Goal: Task Accomplishment & Management: Use online tool/utility

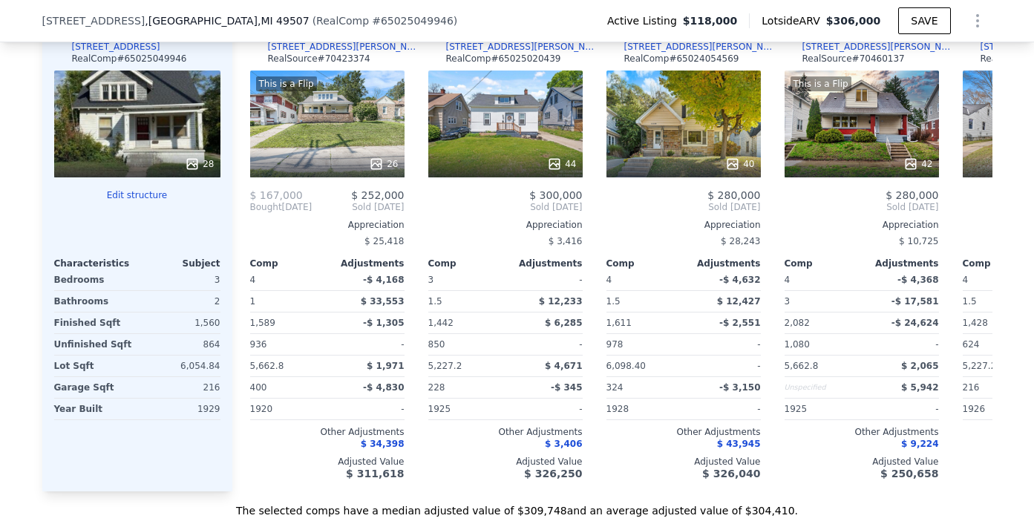
scroll to position [1808, 0]
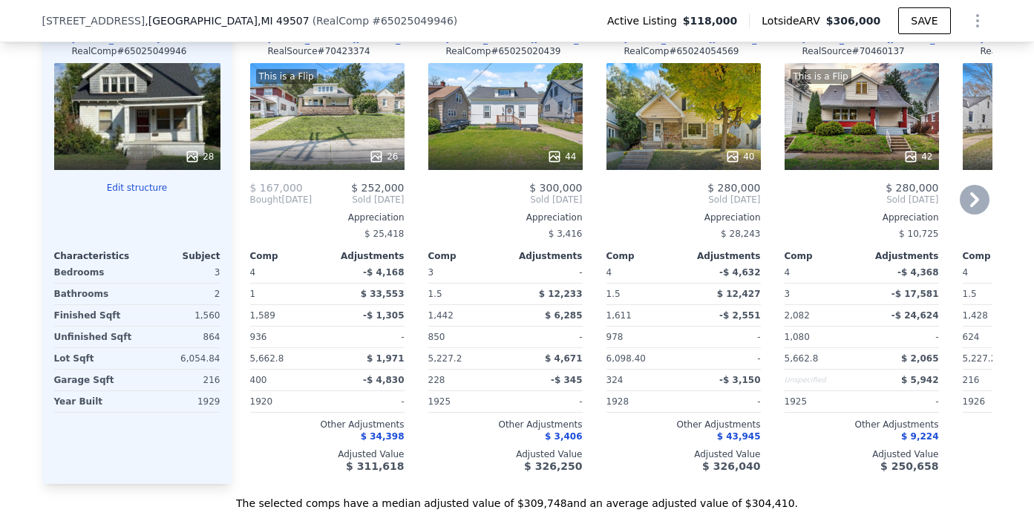
click at [872, 98] on div "This is a Flip 42" at bounding box center [862, 116] width 154 height 107
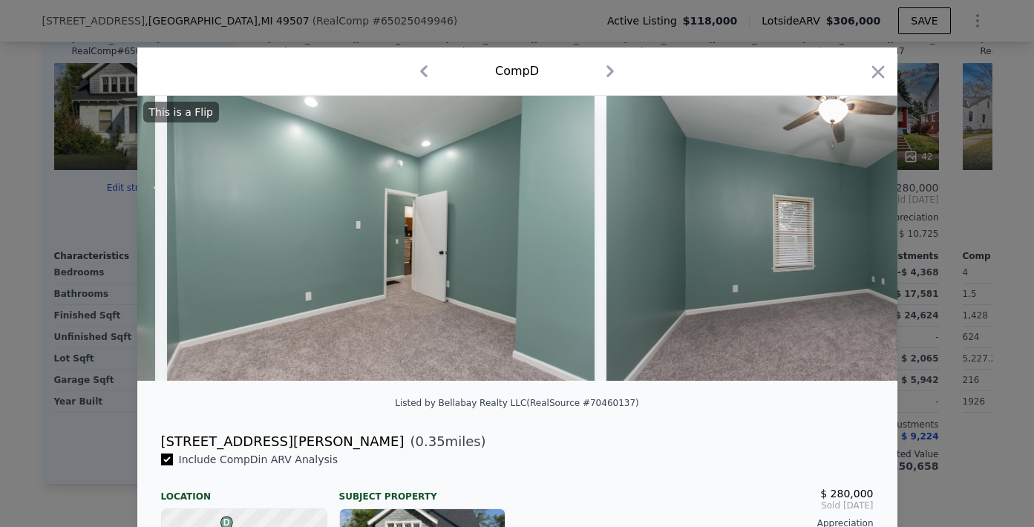
scroll to position [0, 6324]
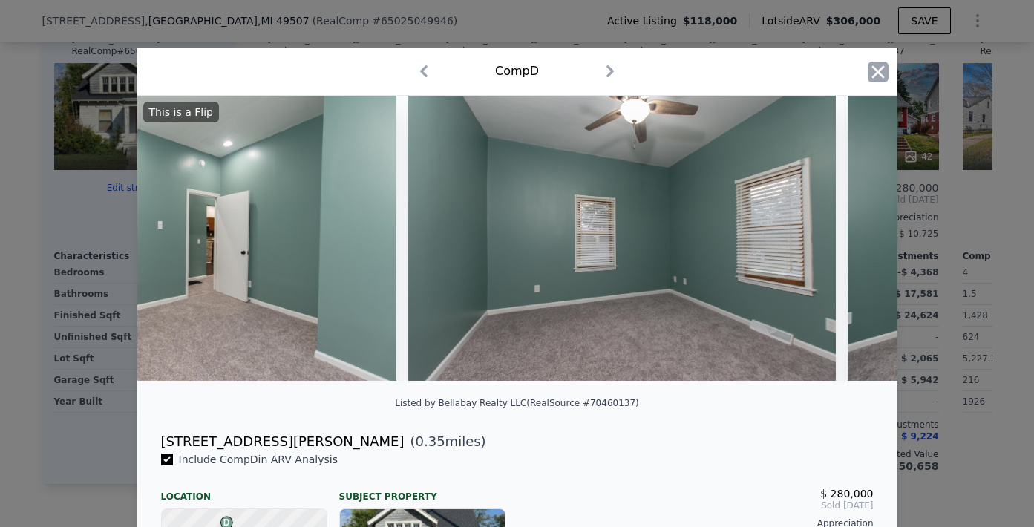
click at [868, 80] on icon "button" at bounding box center [878, 72] width 21 height 21
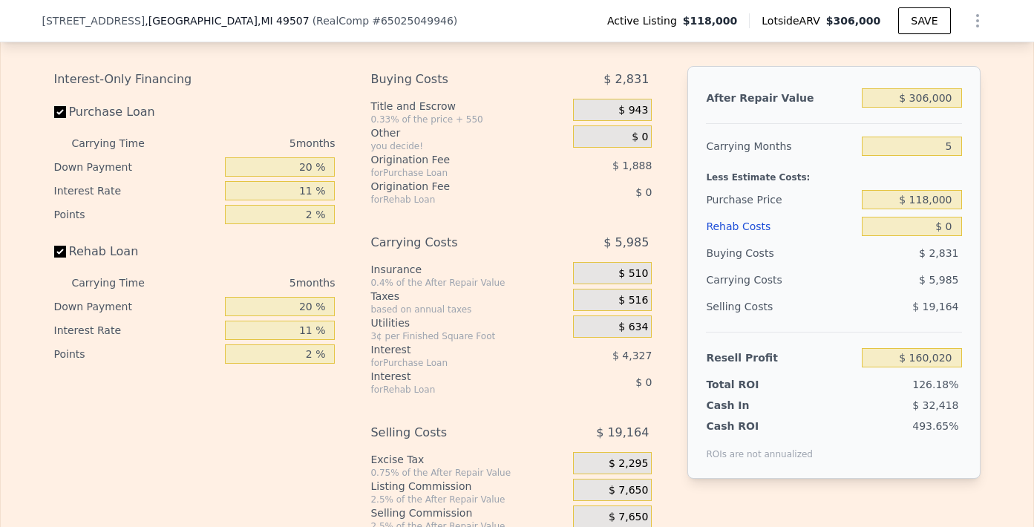
scroll to position [2532, 0]
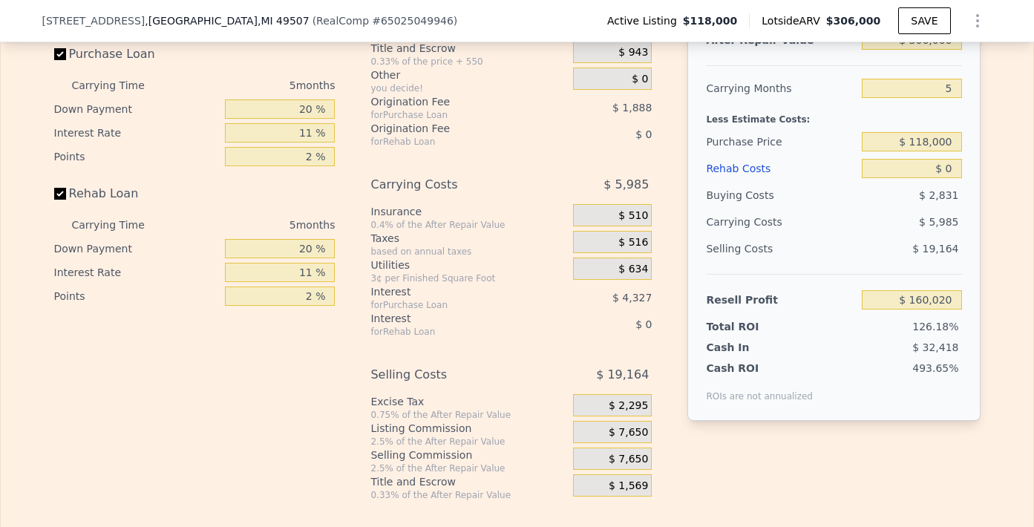
click at [57, 60] on input "Purchase Loan" at bounding box center [60, 54] width 12 height 12
checkbox input "false"
type input "$ 166,233"
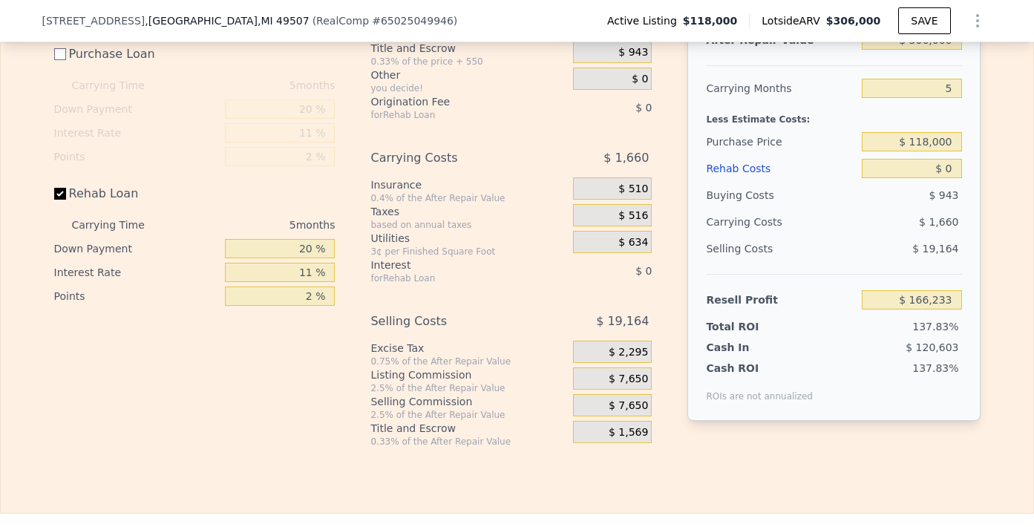
click at [54, 200] on input "Rehab Loan" at bounding box center [60, 194] width 12 height 12
checkbox input "false"
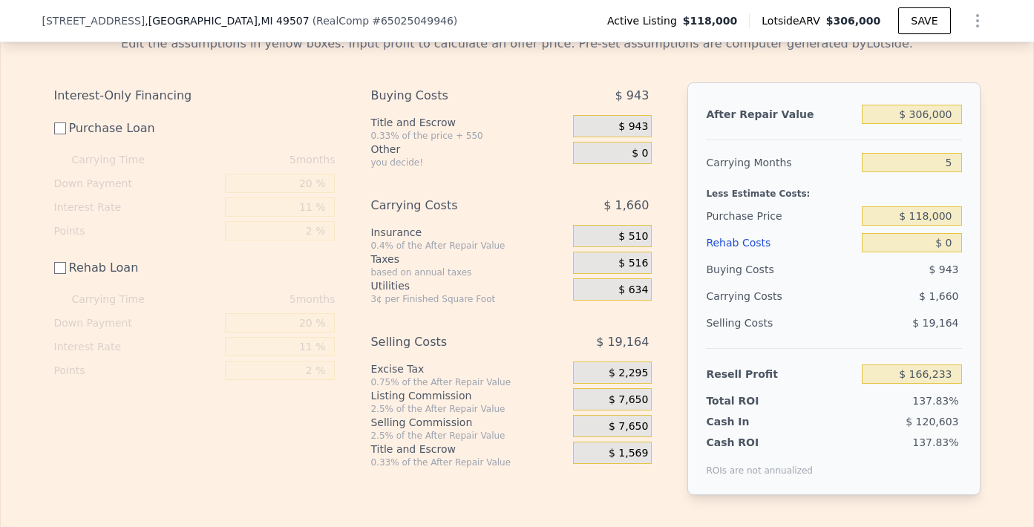
scroll to position [2444, 0]
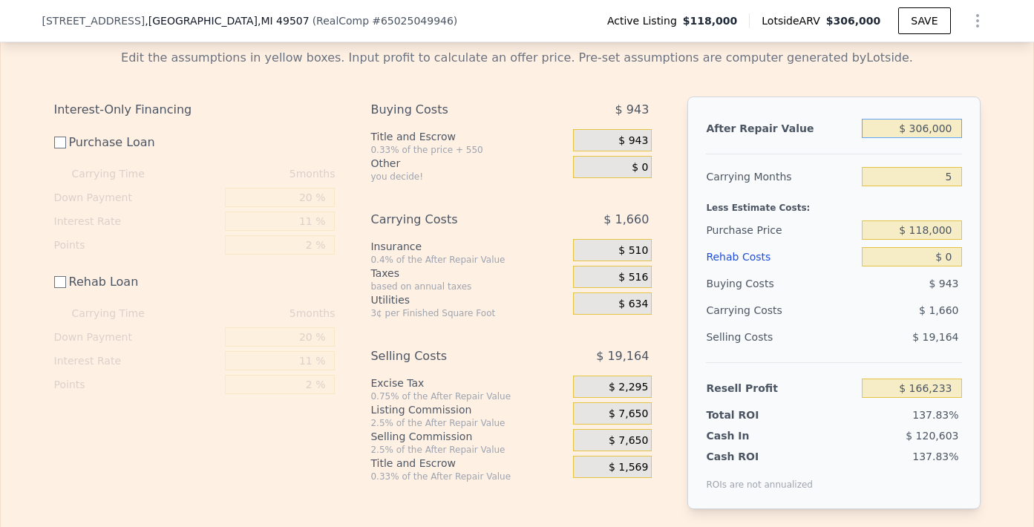
drag, startPoint x: 950, startPoint y: 151, endPoint x: 905, endPoint y: 152, distance: 44.5
click at [905, 138] on input "$ 306,000" at bounding box center [911, 128] width 99 height 19
type input "$ 2"
type input "-$ 120,641"
type input "$ 24"
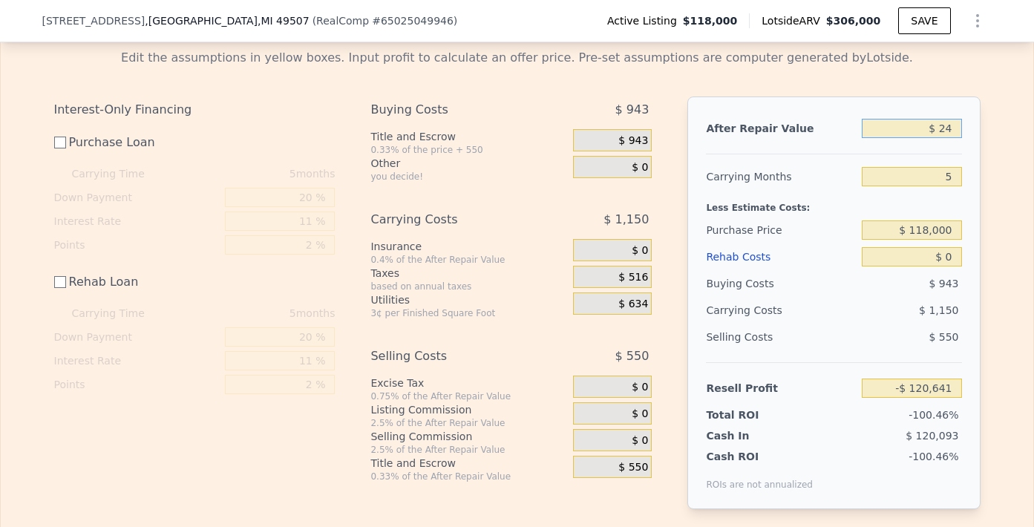
type input "-$ 120,621"
type input "$ 2,490"
type input "-$ 118,308"
type input "$ 24,900"
type input "-$ 97,301"
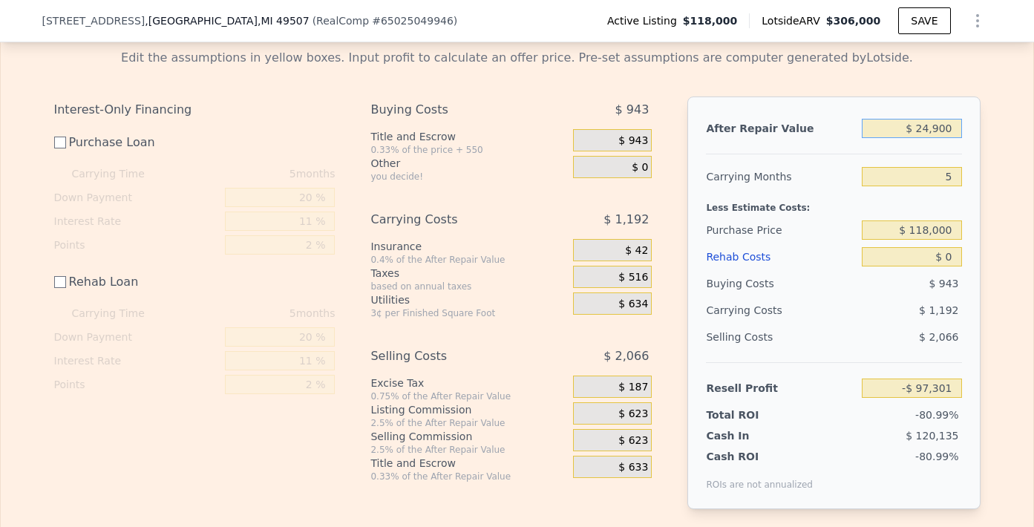
type input "$ 2,490"
type input "-$ 118,308"
type input "$ 249"
type input "-$ 120,409"
type input "$ 24"
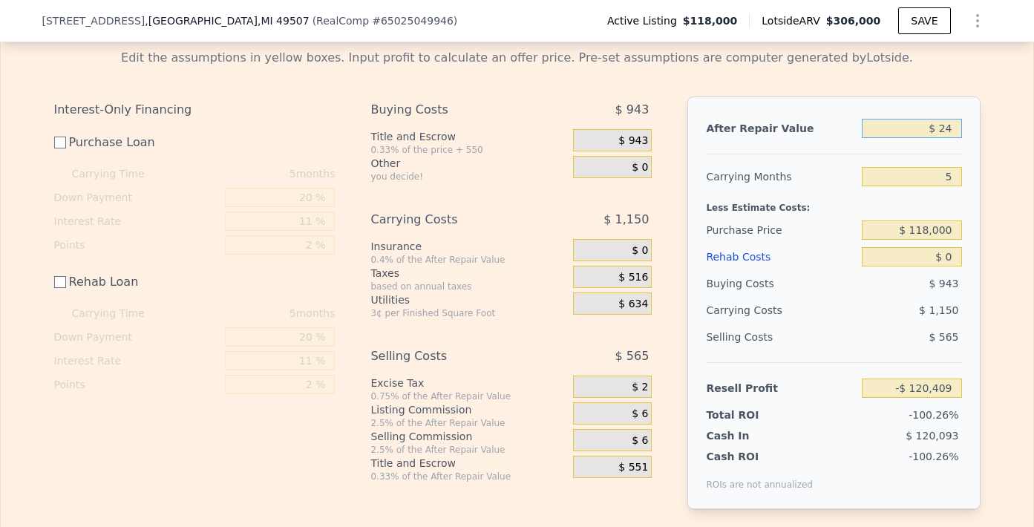
type input "-$ 120,621"
type input "$ 2"
type input "-$ 120,641"
type input "$ 23"
type input "-$ 120,622"
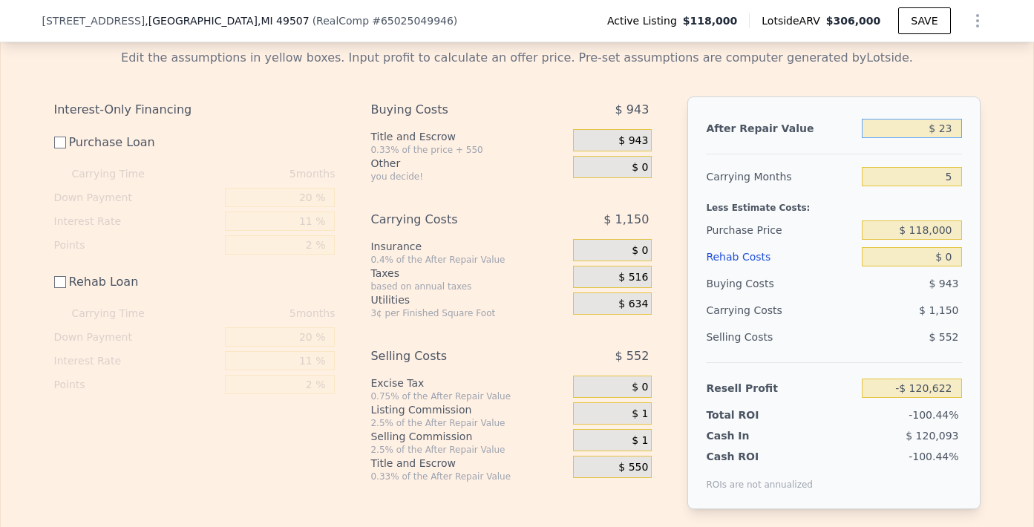
type input "$ 239"
type input "-$ 120,419"
type input "$ 2,390"
type input "-$ 118,403"
type input "$ 23,900"
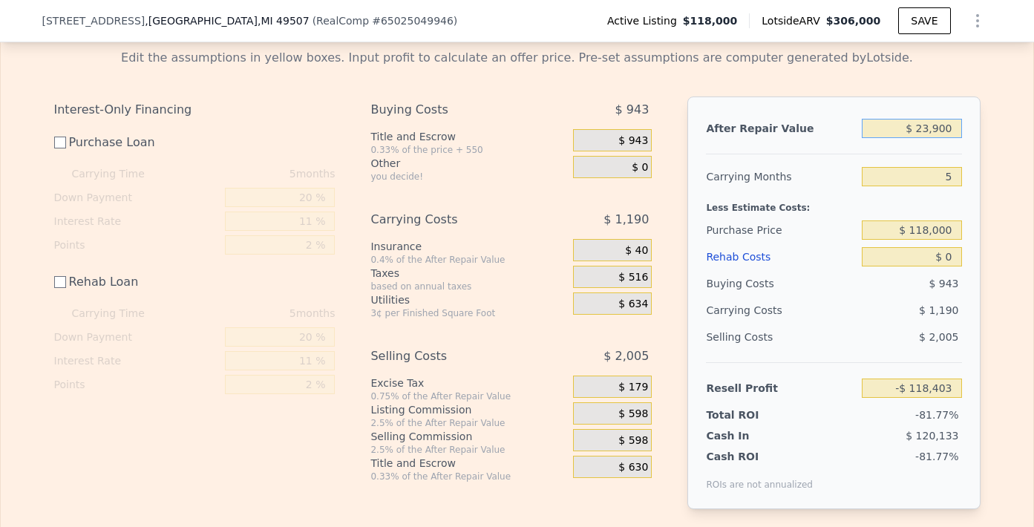
type input "-$ 98,238"
type input "$ 239,000"
type input "$ 103,420"
click at [946, 186] on input "5" at bounding box center [911, 176] width 99 height 19
type input "4"
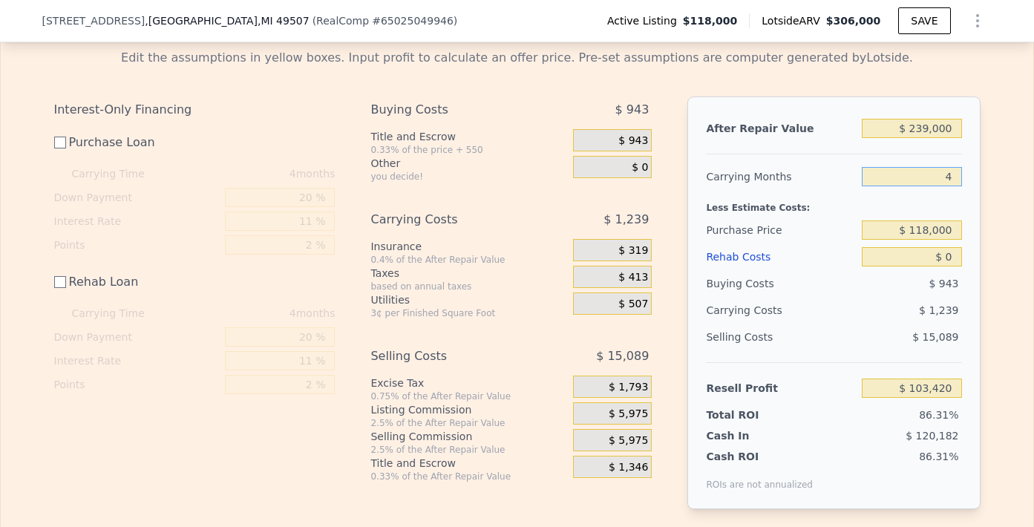
type input "$ 103,729"
type input "4"
drag, startPoint x: 948, startPoint y: 249, endPoint x: 915, endPoint y: 254, distance: 33.1
click at [915, 240] on input "$ 118,000" at bounding box center [911, 229] width 99 height 19
type input "$ 135,000"
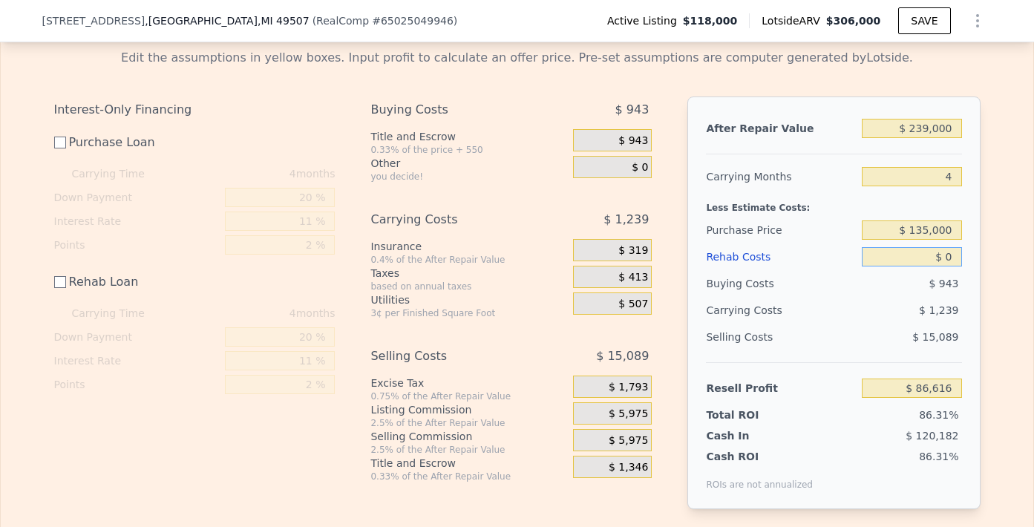
type input "$ 86,672"
click at [945, 266] on input "$ 0" at bounding box center [911, 256] width 99 height 19
type input "$ 060"
type input "$ 86,612"
type input "$ 0600"
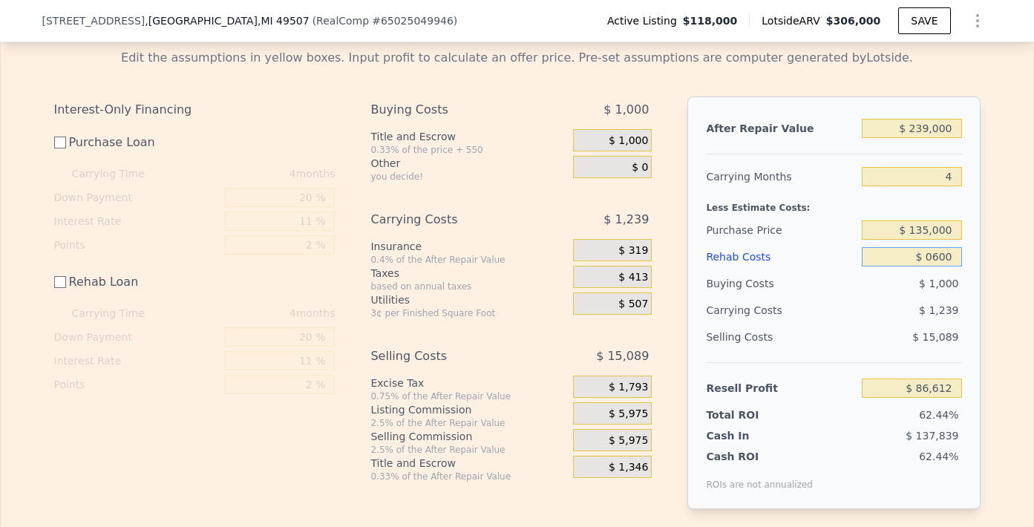
type input "$ 86,072"
type input "$ 06,000"
type input "$ 80,672"
type input "$ 0600"
type input "$ 86,072"
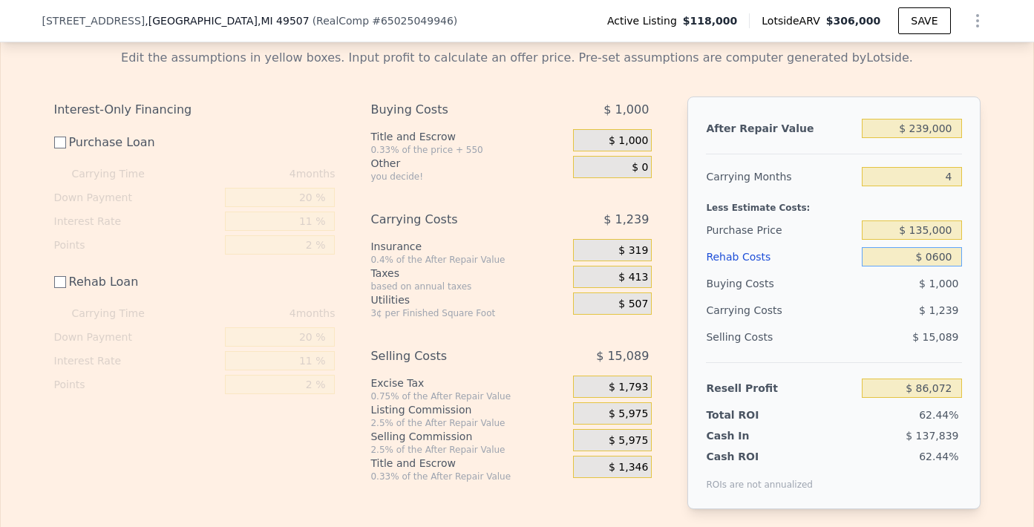
type input "$ 060"
type input "$ 86,612"
type input "$ 06"
type input "$ 86,666"
type input "$ 0"
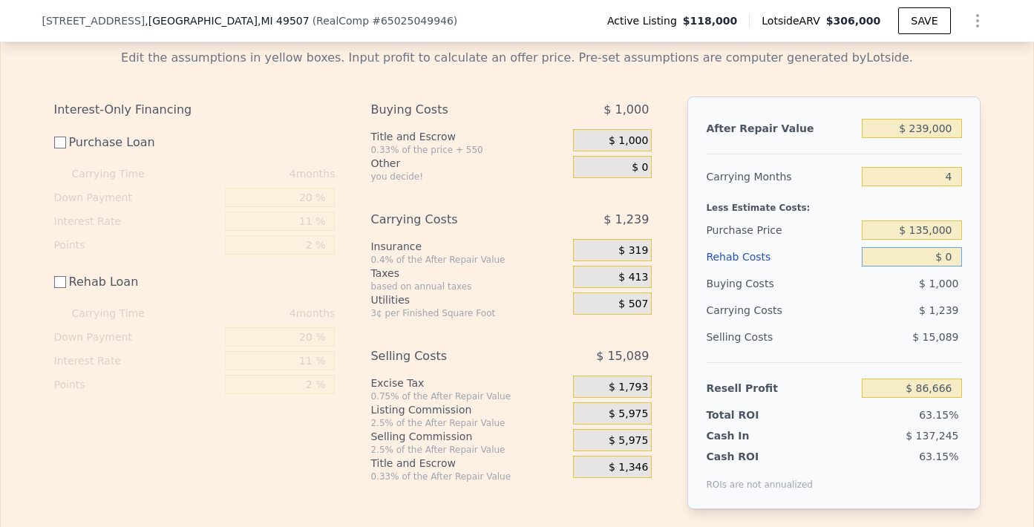
type input "$ 86,672"
type input "$ 60"
type input "$ 86,612"
type input "$ 600"
type input "$ 86,072"
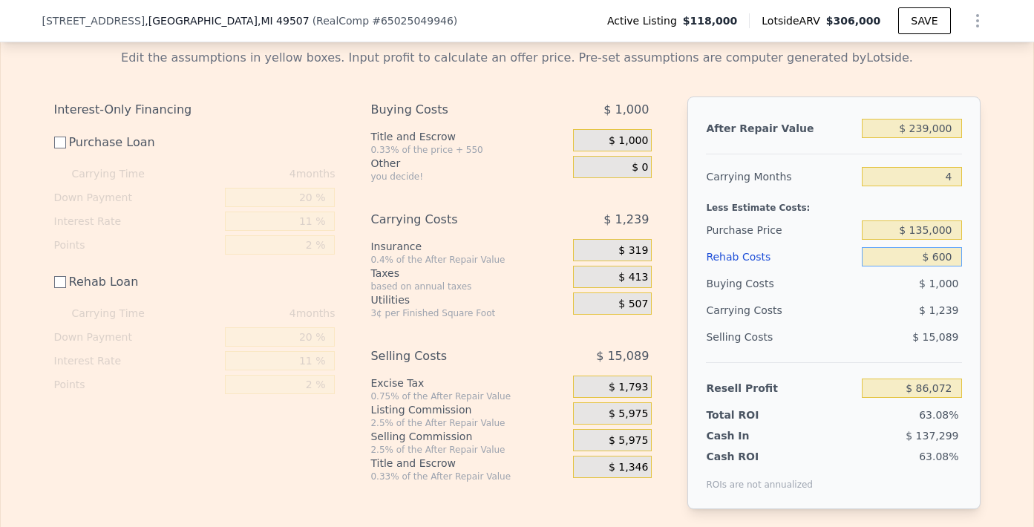
type input "$ 6,000"
type input "$ 80,672"
type input "$ 60,000"
type input "$ 26,672"
type input "$ 6,000"
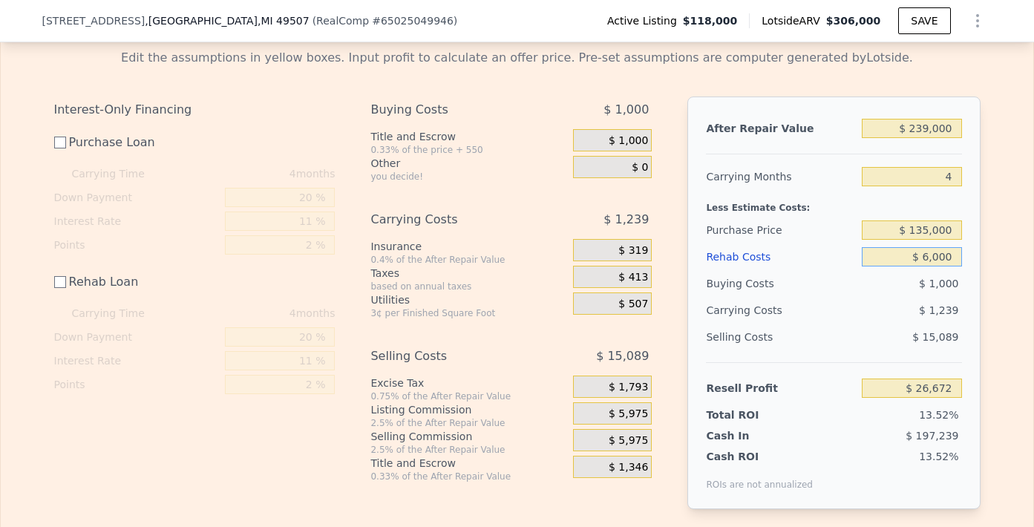
type input "$ 80,672"
type input "$ 600"
type input "$ 86,072"
type input "$ 60"
type input "$ 86,612"
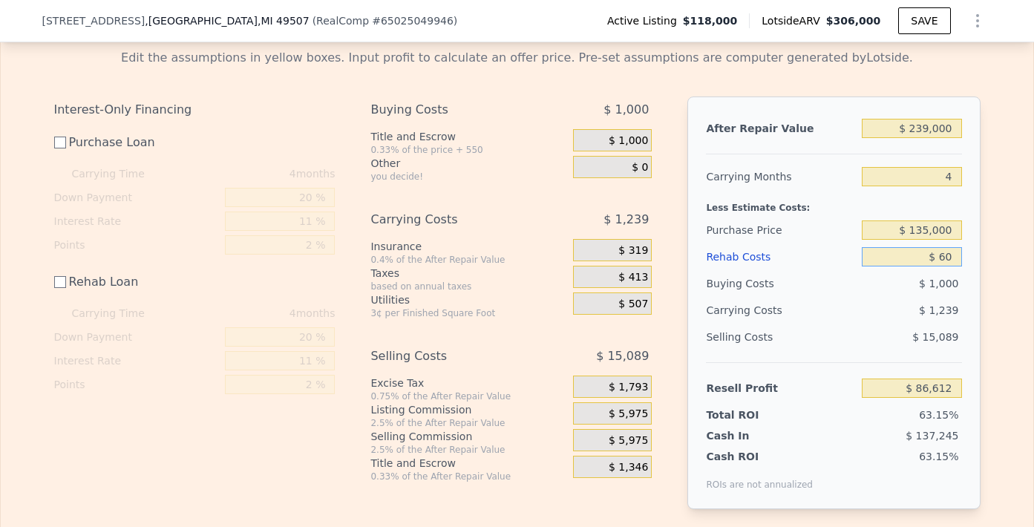
type input "$ 6"
type input "$ 86,666"
type input "$ 70"
type input "$ 86,602"
type input "$ 700"
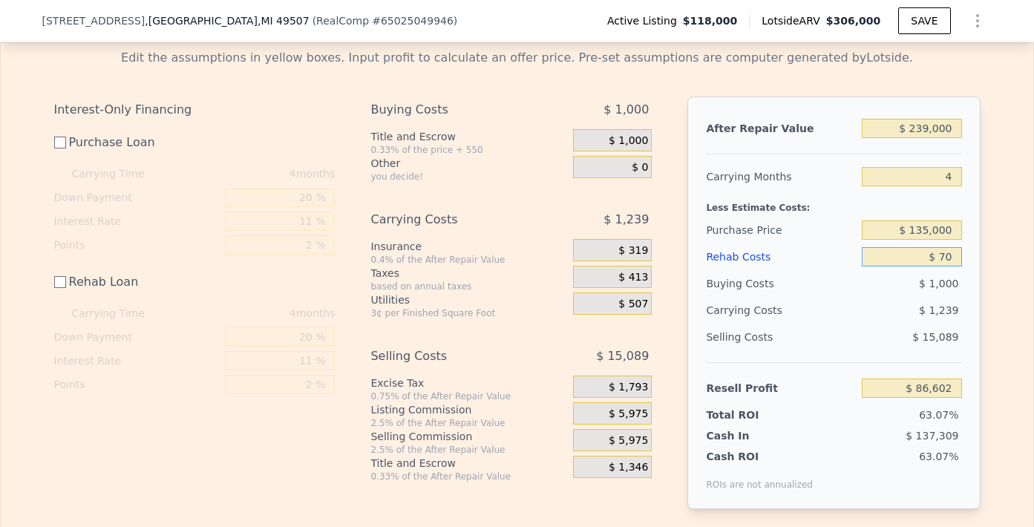
type input "$ 85,972"
type input "$ 7,000"
type input "$ 79,672"
type input "$ 70,000"
type input "$ 16,672"
